Goal: Task Accomplishment & Management: Manage account settings

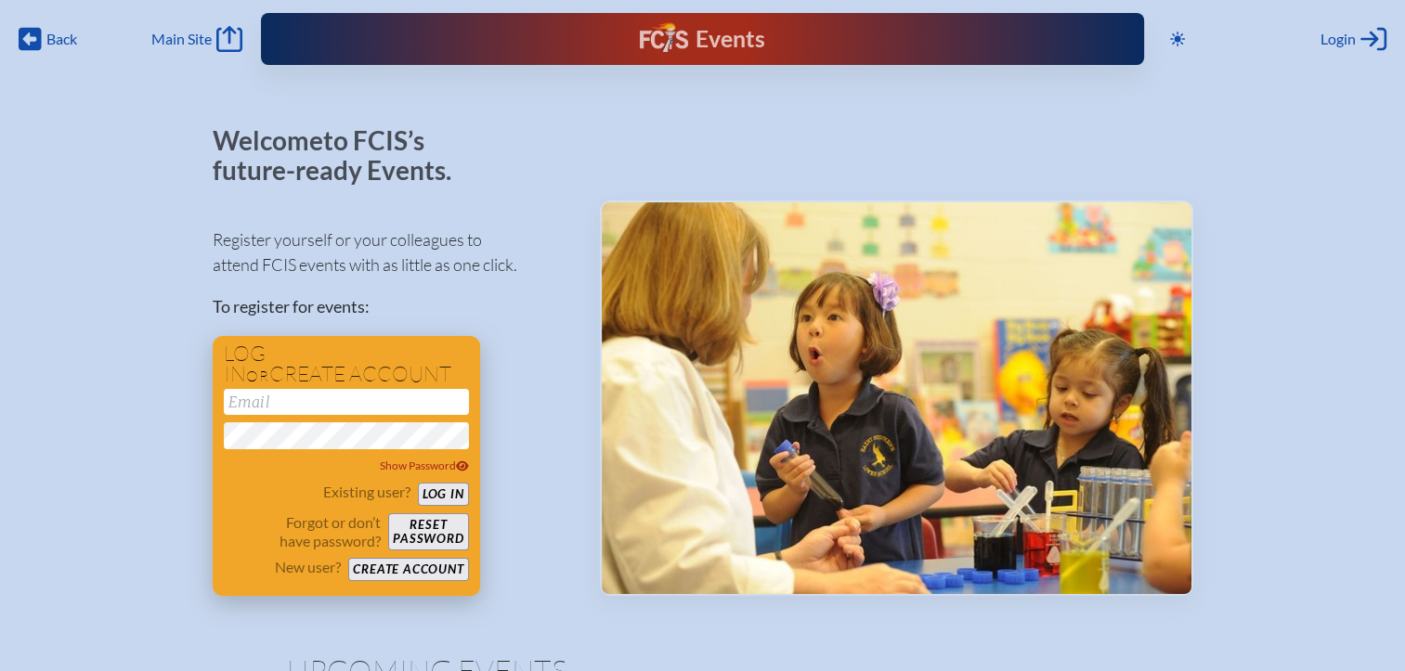
type input "[EMAIL_ADDRESS][DOMAIN_NAME]"
click at [453, 499] on button "Log in" at bounding box center [443, 494] width 51 height 23
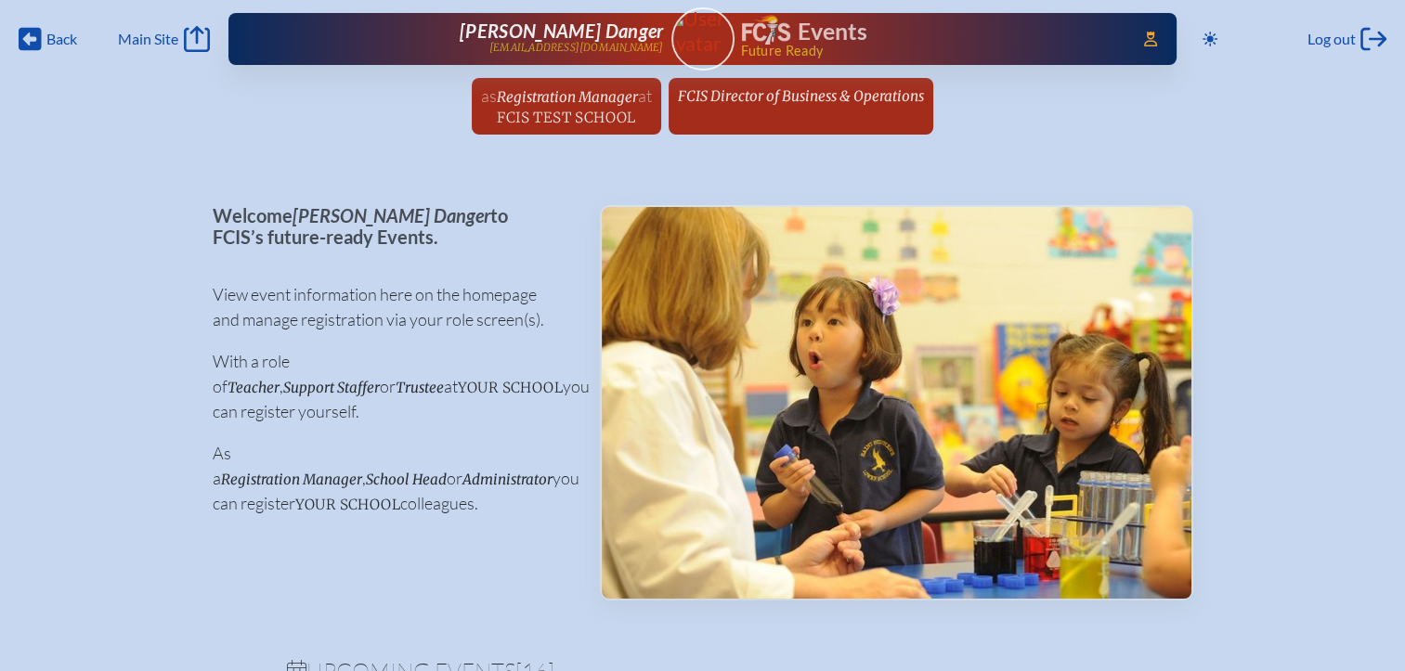
click at [871, 90] on span "FCIS Director of Business & Operations" at bounding box center [801, 96] width 246 height 18
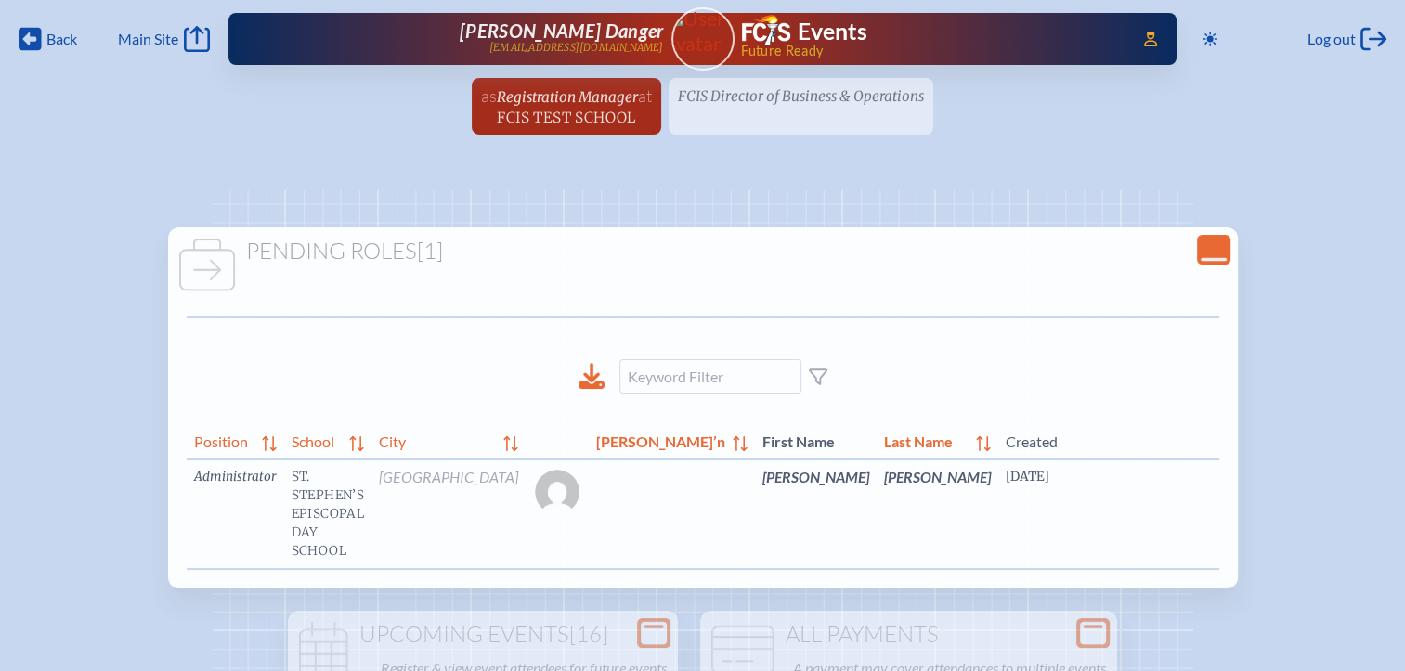
click at [1351, 509] on link "edit Person’s Details" at bounding box center [1382, 504] width 62 height 58
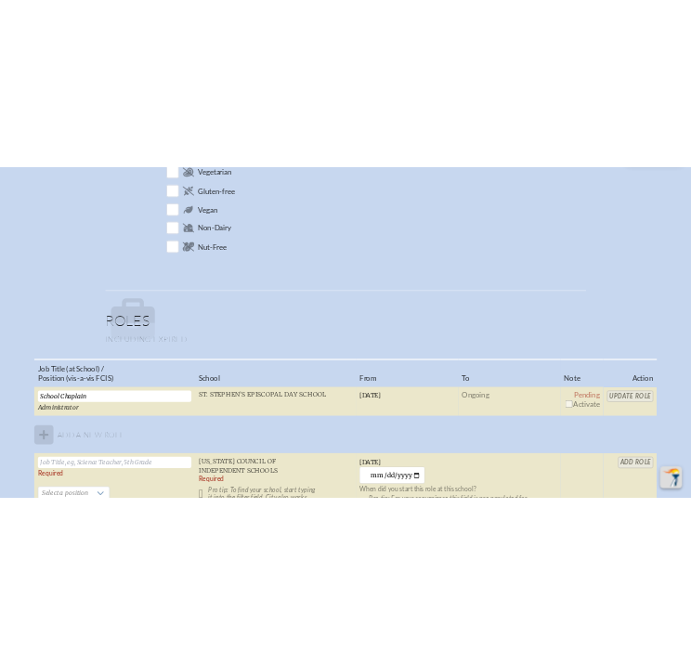
scroll to position [1114, 0]
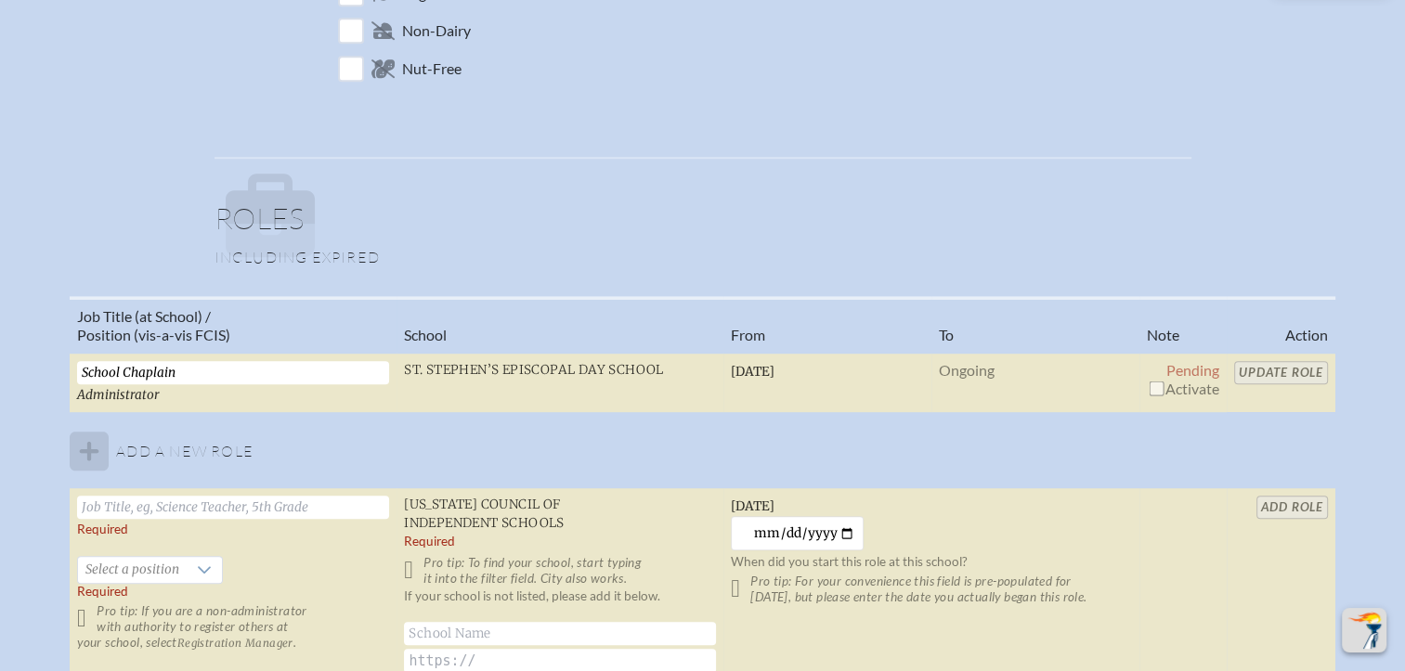
click at [1157, 385] on input "checkbox" at bounding box center [1155, 388] width 15 height 15
checkbox input "true"
click at [1281, 369] on input "Update Role" at bounding box center [1281, 372] width 94 height 23
